Goal: Task Accomplishment & Management: Use online tool/utility

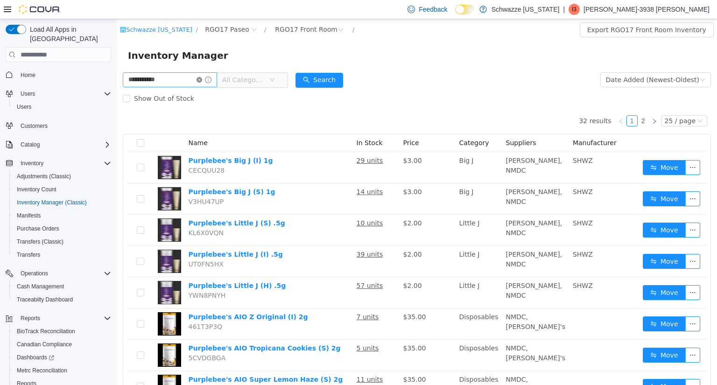
click at [202, 80] on icon "icon: close-circle" at bounding box center [200, 80] width 6 height 6
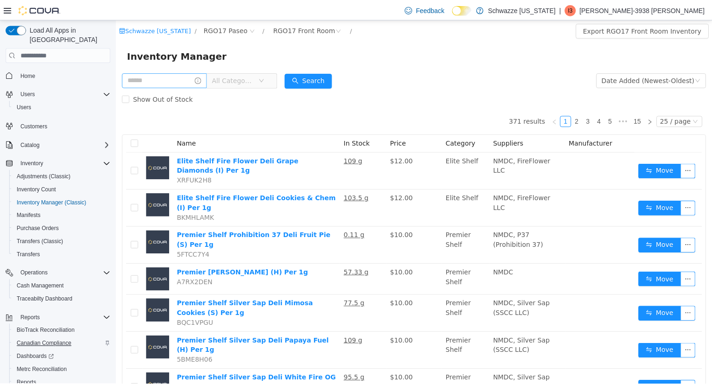
scroll to position [39, 0]
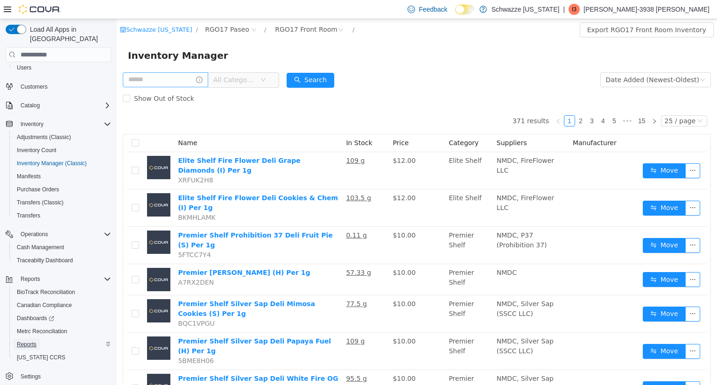
click at [25, 341] on span "Reports" at bounding box center [27, 344] width 20 height 7
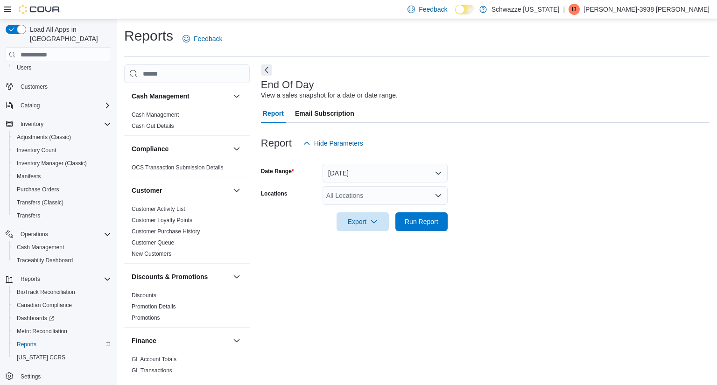
click at [372, 191] on div "All Locations" at bounding box center [385, 195] width 125 height 19
type input "*****"
click at [369, 211] on span "RGO17 Paseo" at bounding box center [368, 211] width 42 height 9
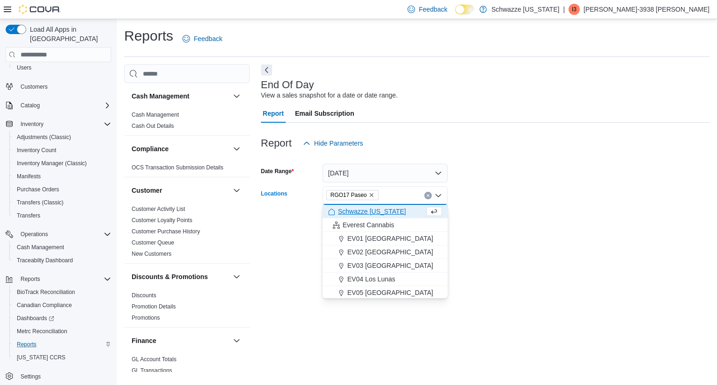
click at [542, 226] on form "Date Range [DATE] Locations RGO17 Paseo Combo box. Selected. RGO17 Paseo. Press…" at bounding box center [485, 192] width 449 height 78
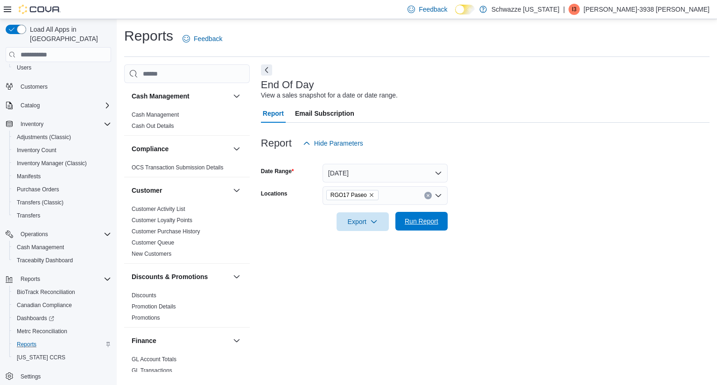
click at [424, 229] on span "Run Report" at bounding box center [421, 221] width 41 height 19
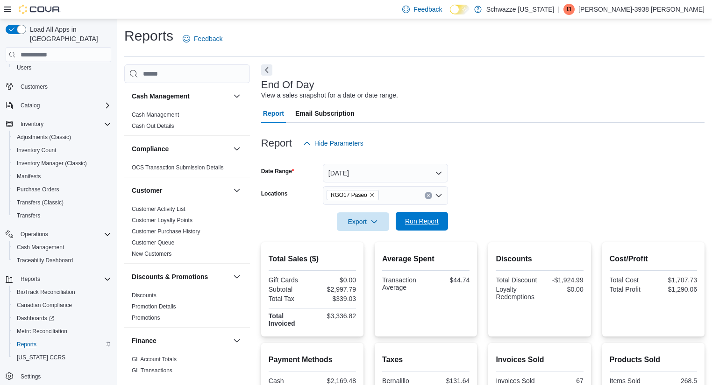
click at [429, 224] on span "Run Report" at bounding box center [422, 221] width 34 height 9
